Goal: Check status: Check status

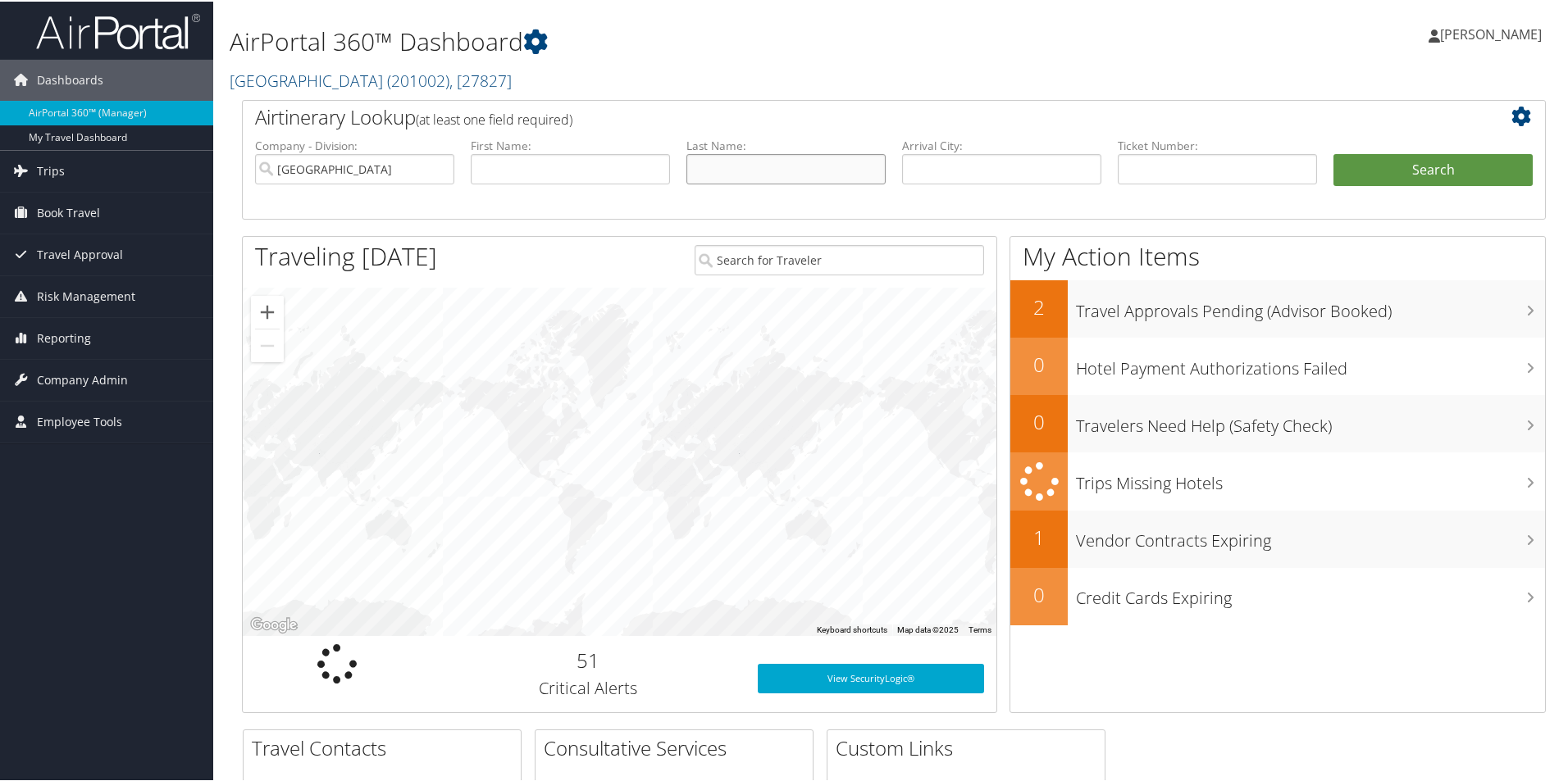
click at [707, 165] on input "text" at bounding box center [786, 167] width 199 height 30
type input "Murshid"
click at [1333, 152] on button "Search" at bounding box center [1432, 168] width 199 height 33
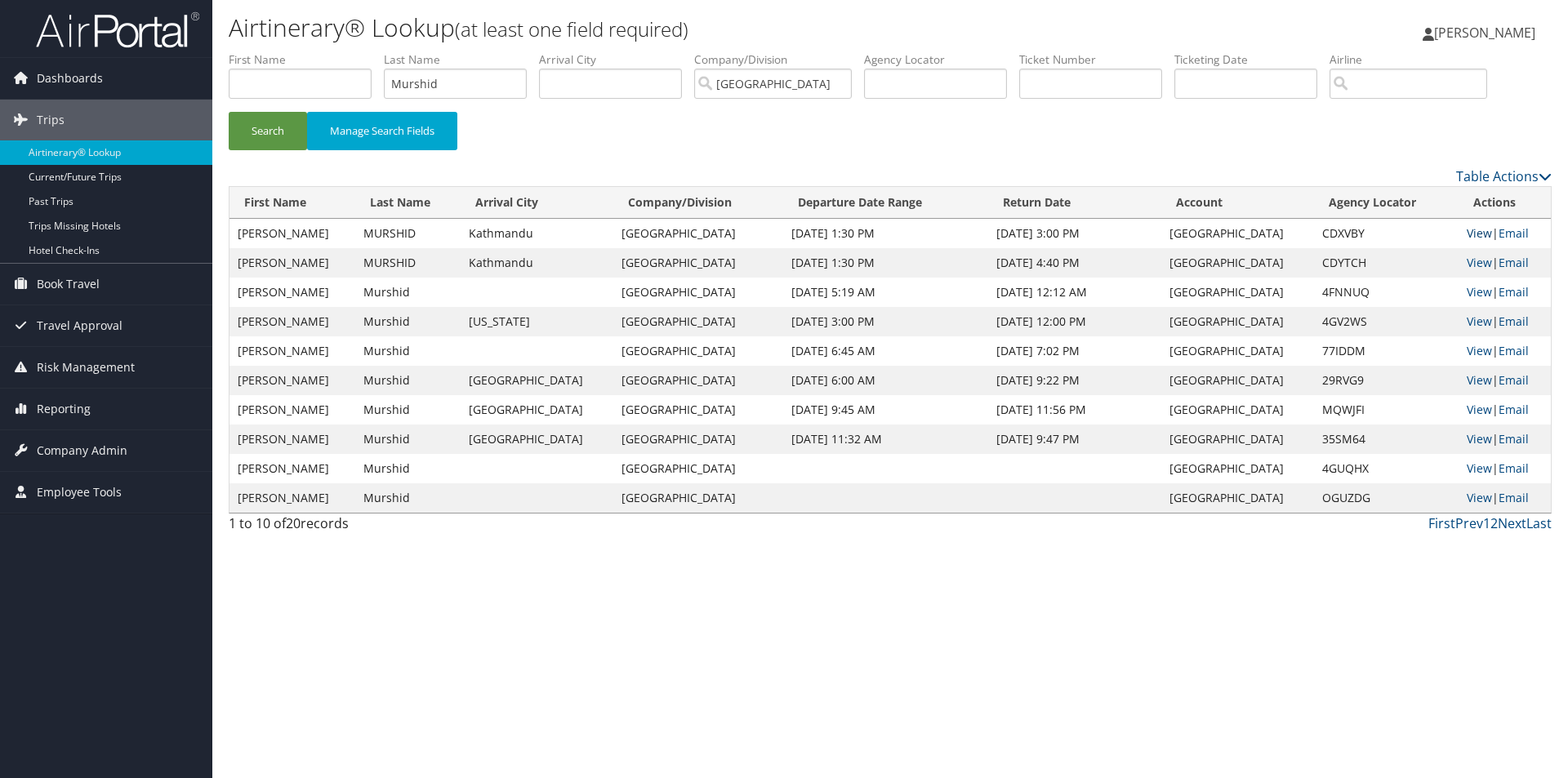
click at [1471, 236] on link "View" at bounding box center [1479, 233] width 25 height 16
click at [1466, 264] on link "View" at bounding box center [1479, 262] width 25 height 16
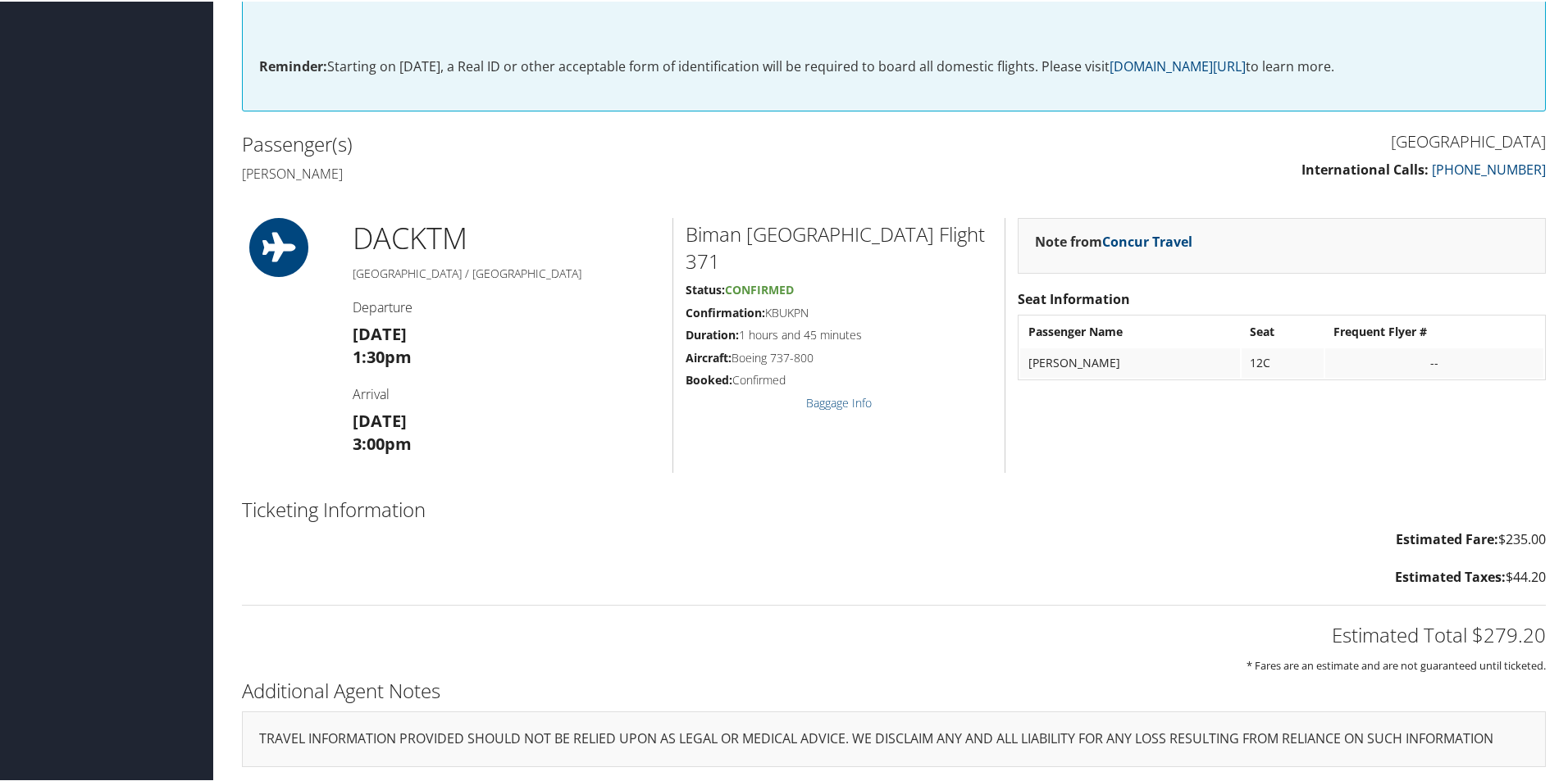
scroll to position [581, 0]
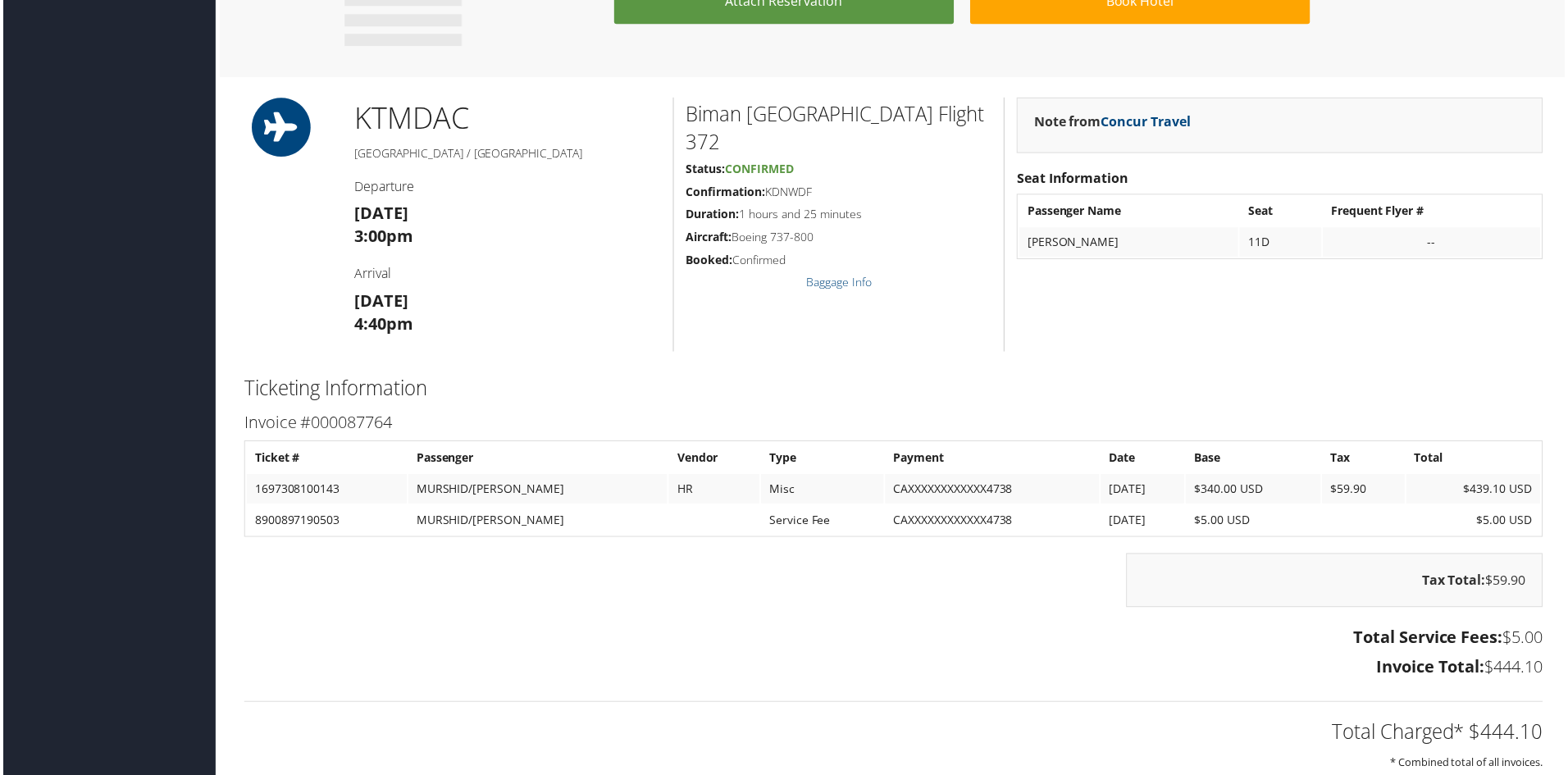
scroll to position [1066, 0]
